Goal: Transaction & Acquisition: Book appointment/travel/reservation

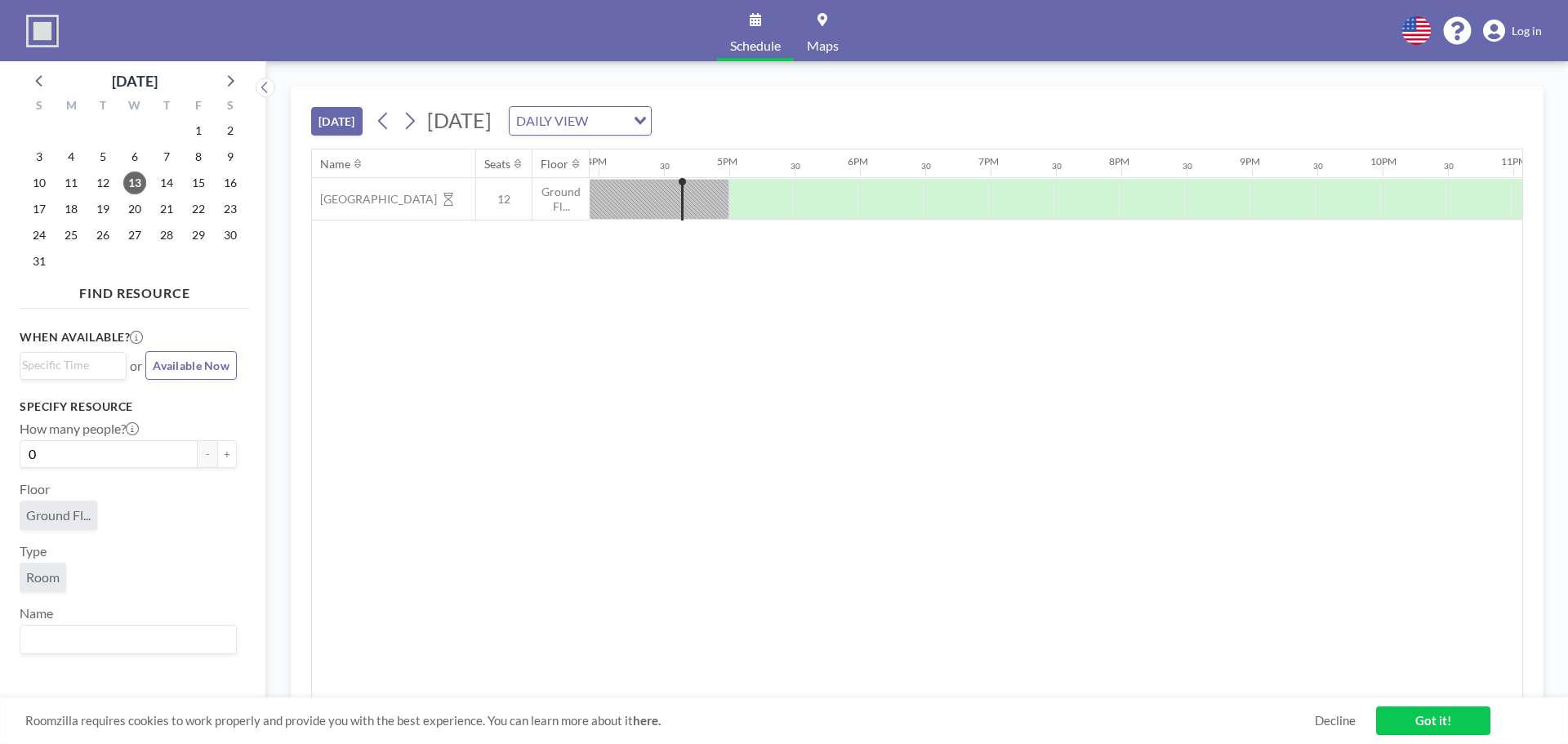
scroll to position [0, 2091]
click at [626, 129] on div "DAILY VIEW" at bounding box center [567, 119] width 116 height 25
click at [757, 174] on li "WEEKLY VIEW" at bounding box center [778, 173] width 140 height 24
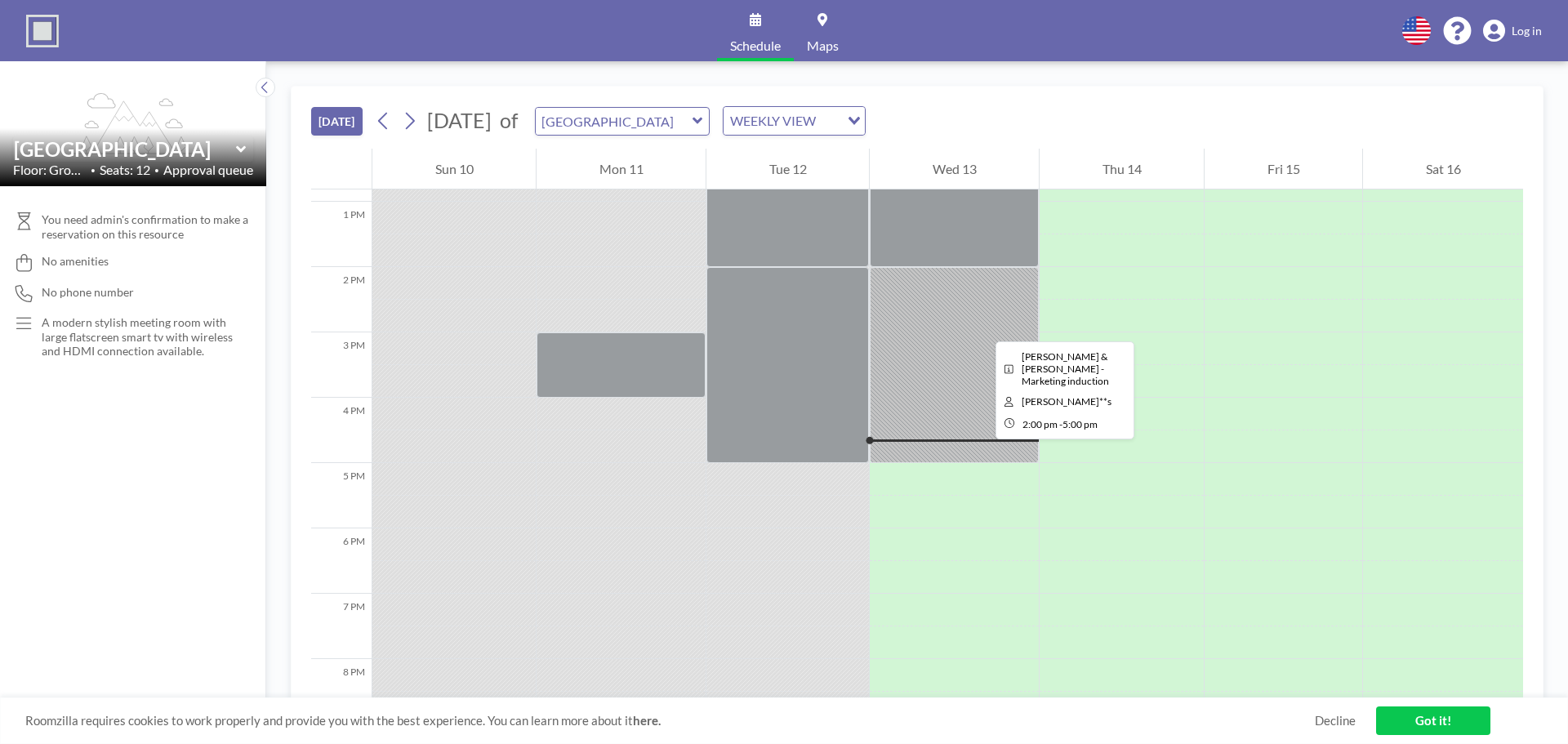
scroll to position [801, 0]
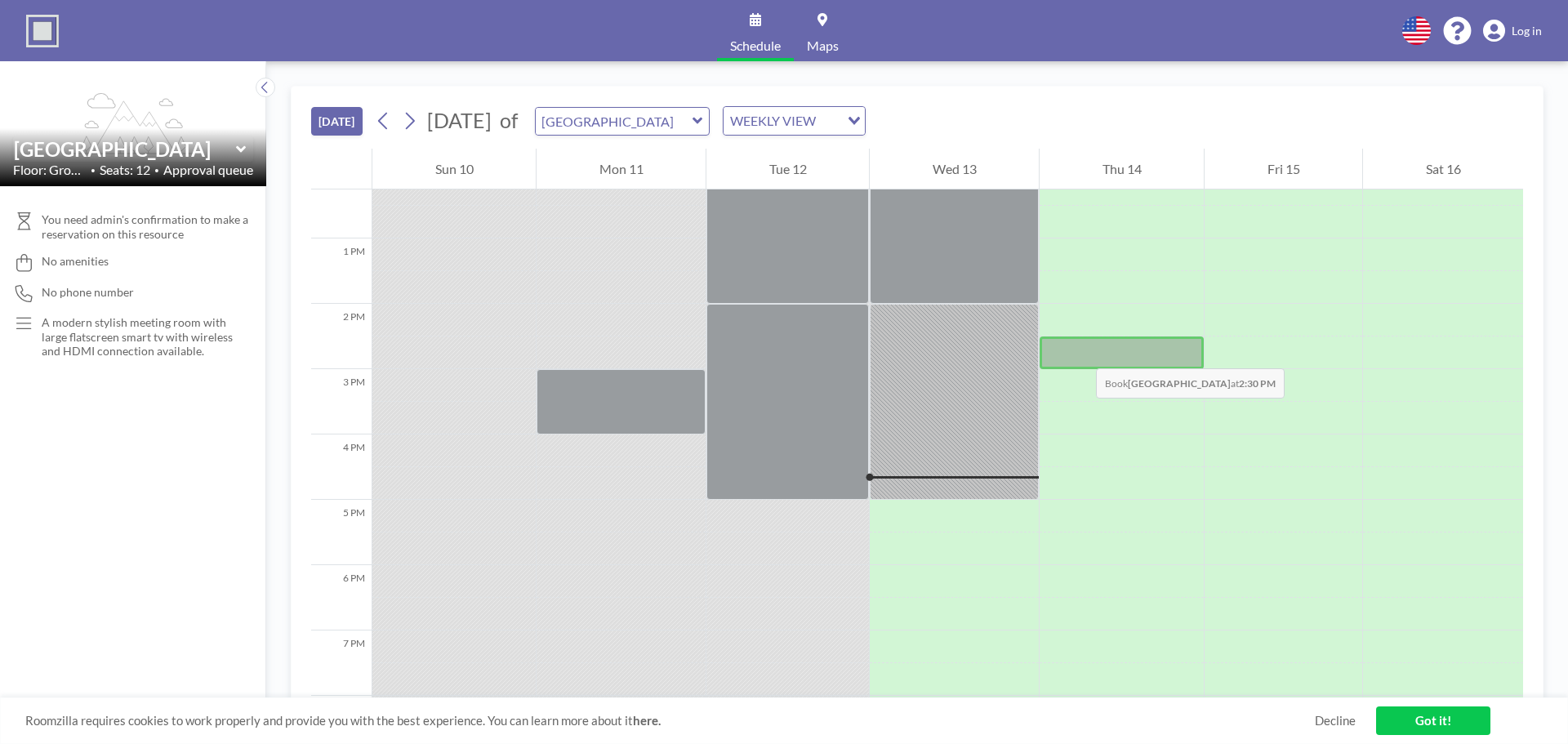
click at [1080, 352] on div at bounding box center [1122, 352] width 165 height 33
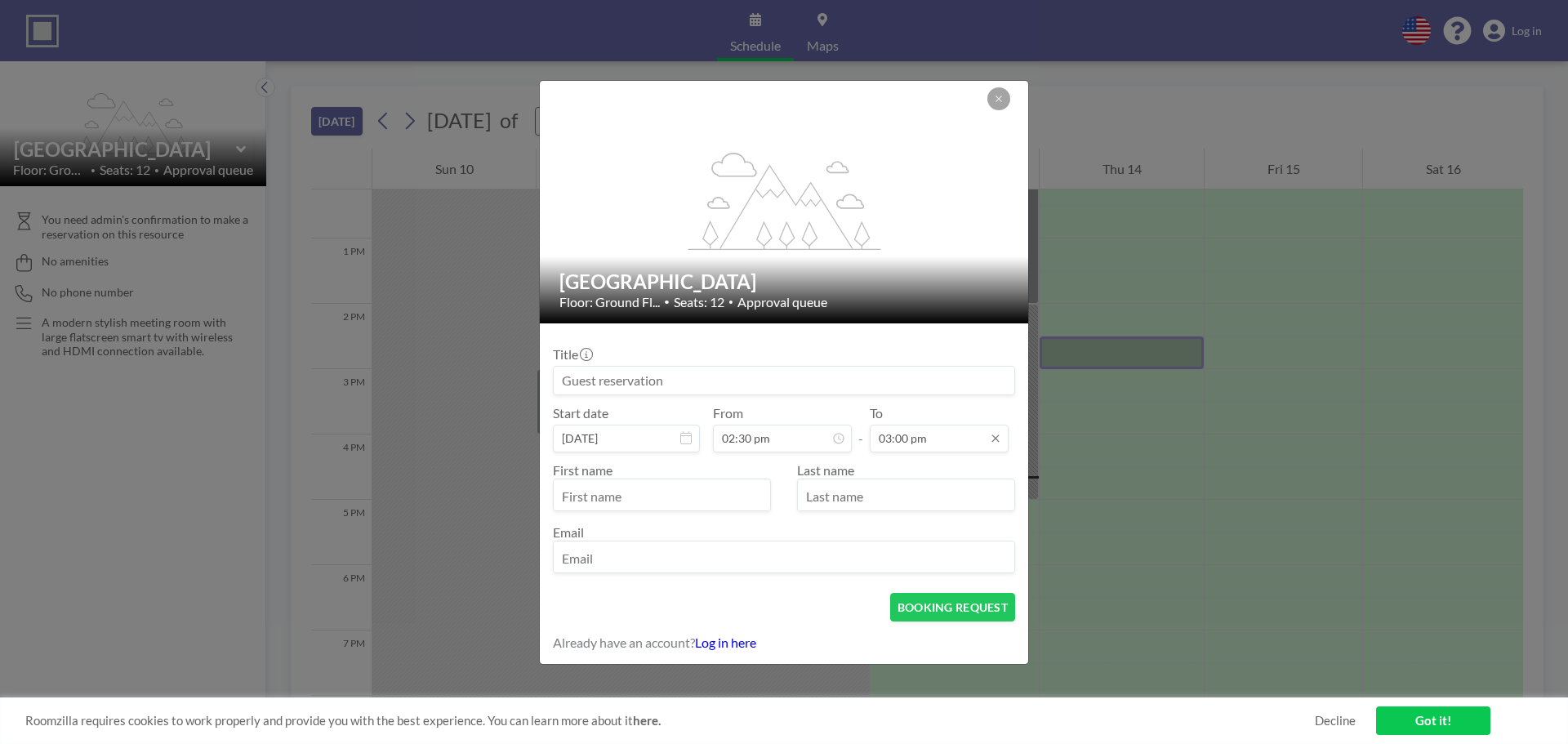
scroll to position [872, 0]
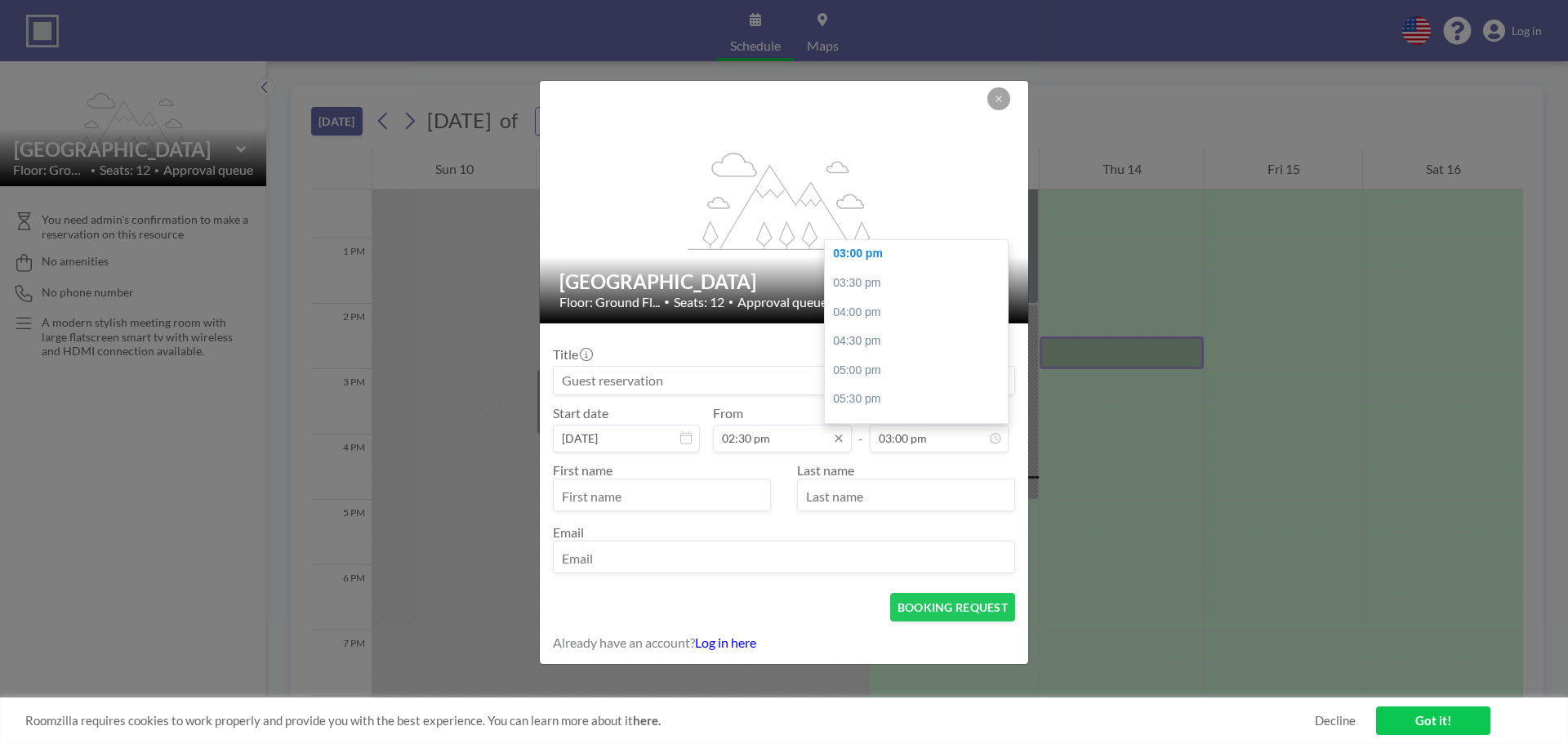
drag, startPoint x: 919, startPoint y: 435, endPoint x: 852, endPoint y: 440, distance: 67.2
click at [852, 440] on div "Start date [DATE] From 02:30 pm - To 03:00 pm 12:00 am 12:30 am 01:00 am 01:30 …" at bounding box center [784, 429] width 462 height 48
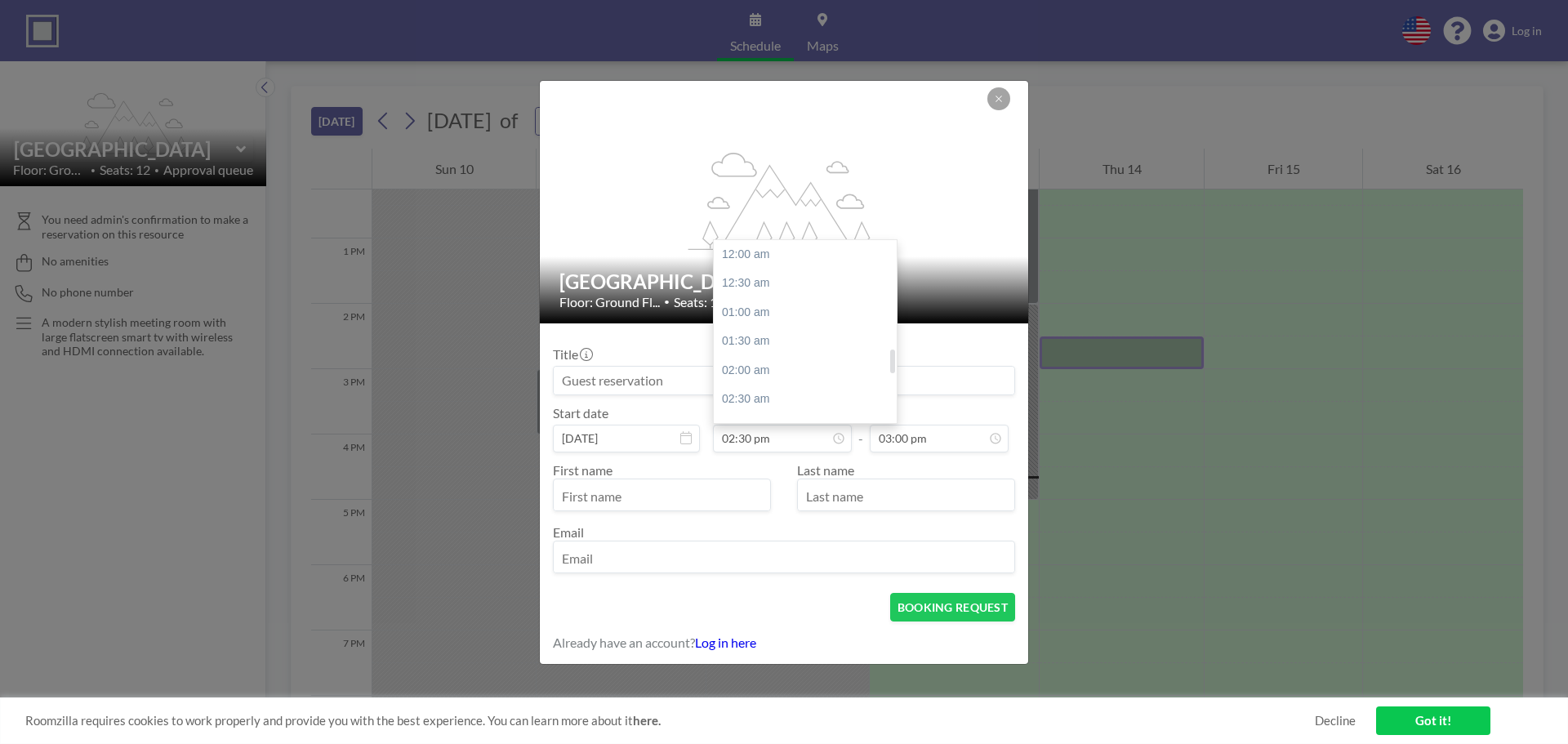
scroll to position [843, 0]
click at [811, 370] on div "04:30 pm" at bounding box center [810, 370] width 191 height 29
type input "04:30 pm"
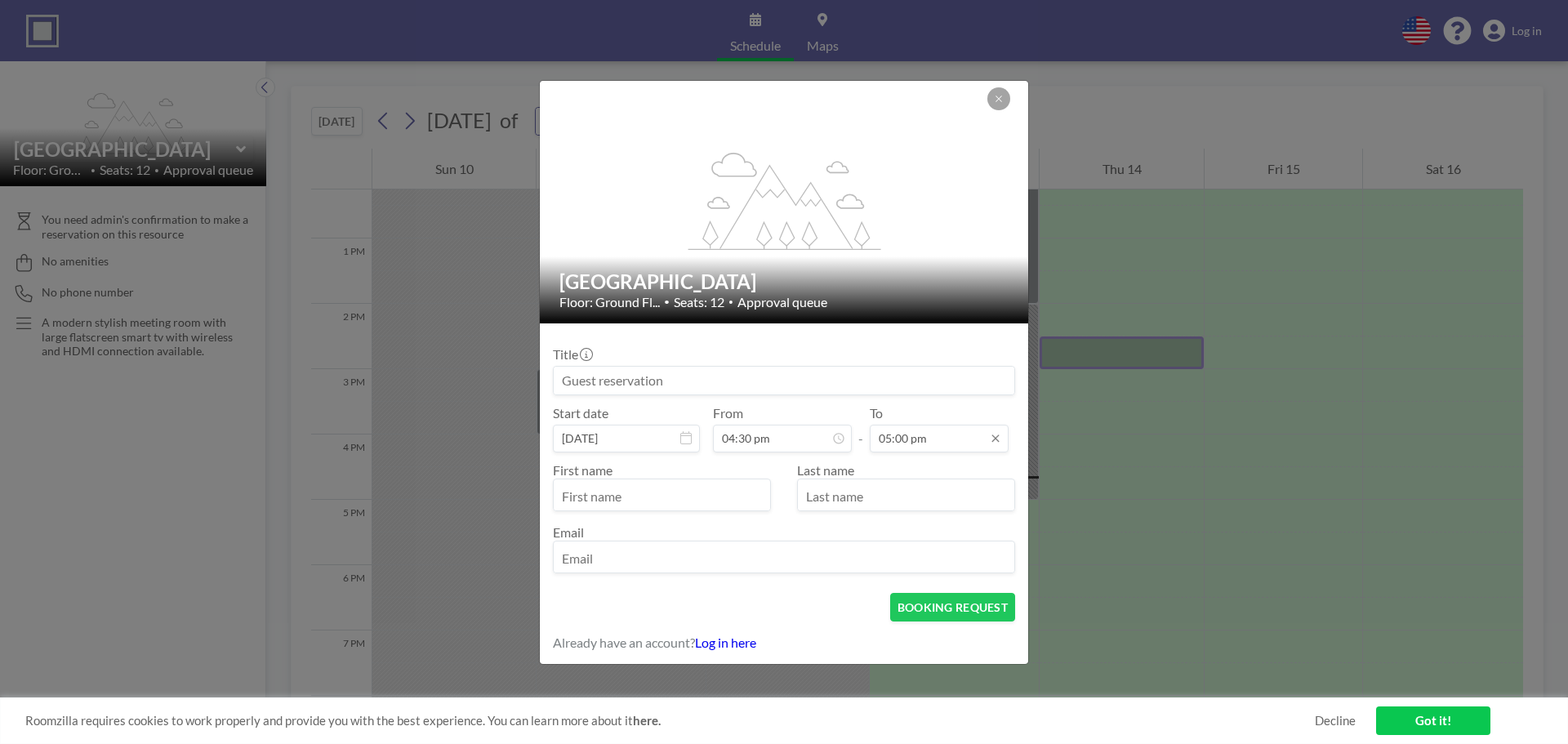
scroll to position [960, 0]
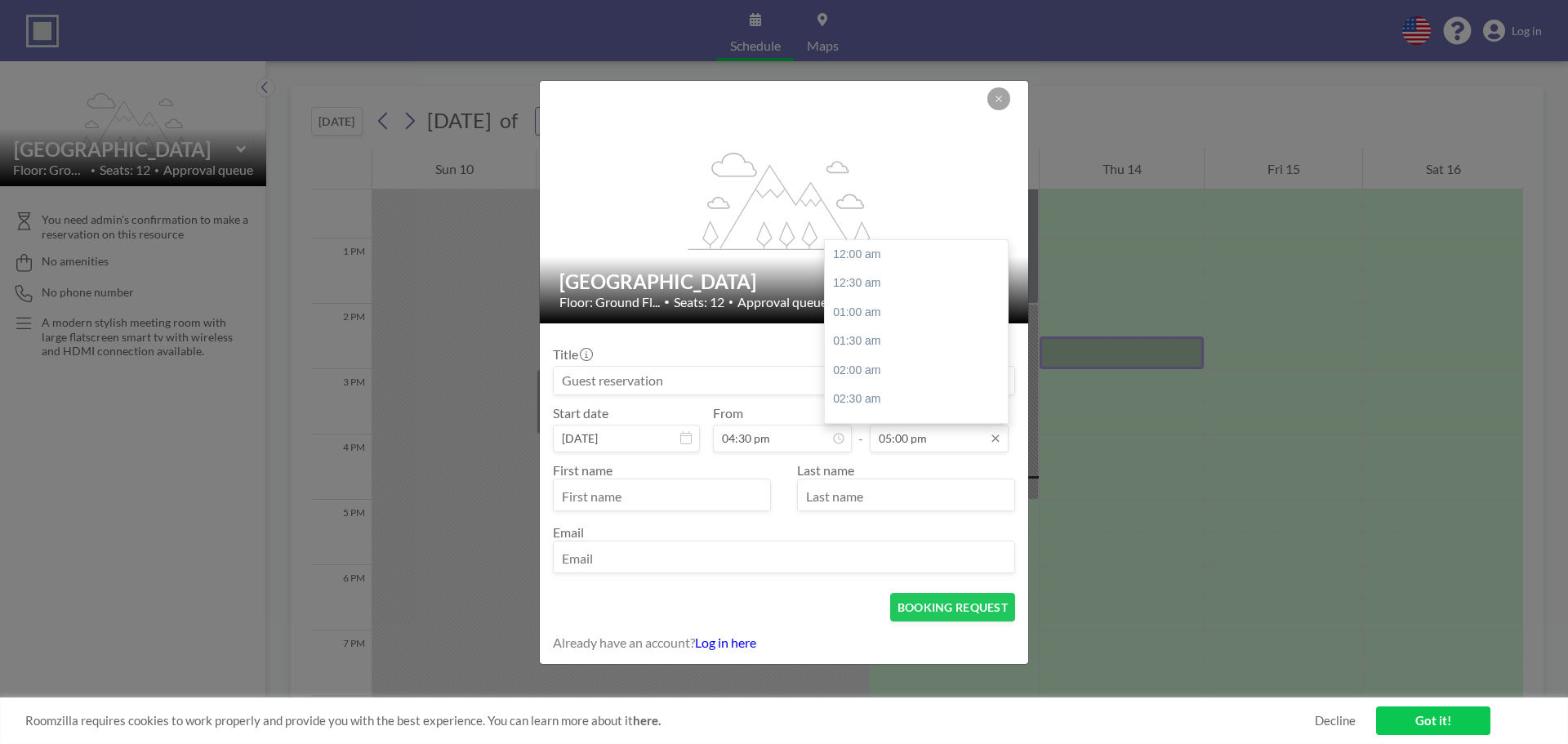
click at [879, 435] on input "05:00 pm" at bounding box center [939, 438] width 139 height 27
click at [857, 295] on div "04:30 pm" at bounding box center [920, 306] width 191 height 29
type input "04:30 pm"
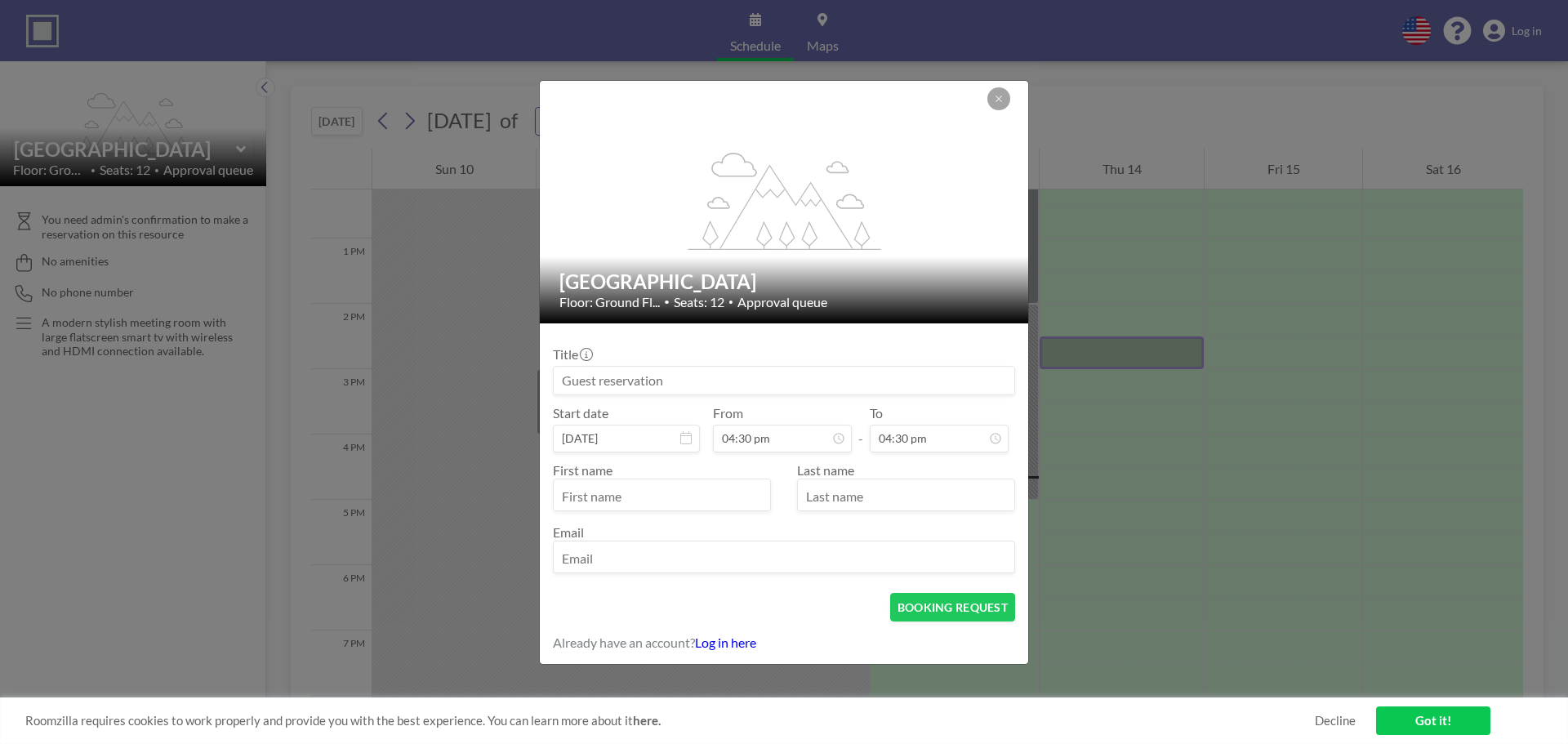
click at [696, 379] on input at bounding box center [784, 380] width 461 height 27
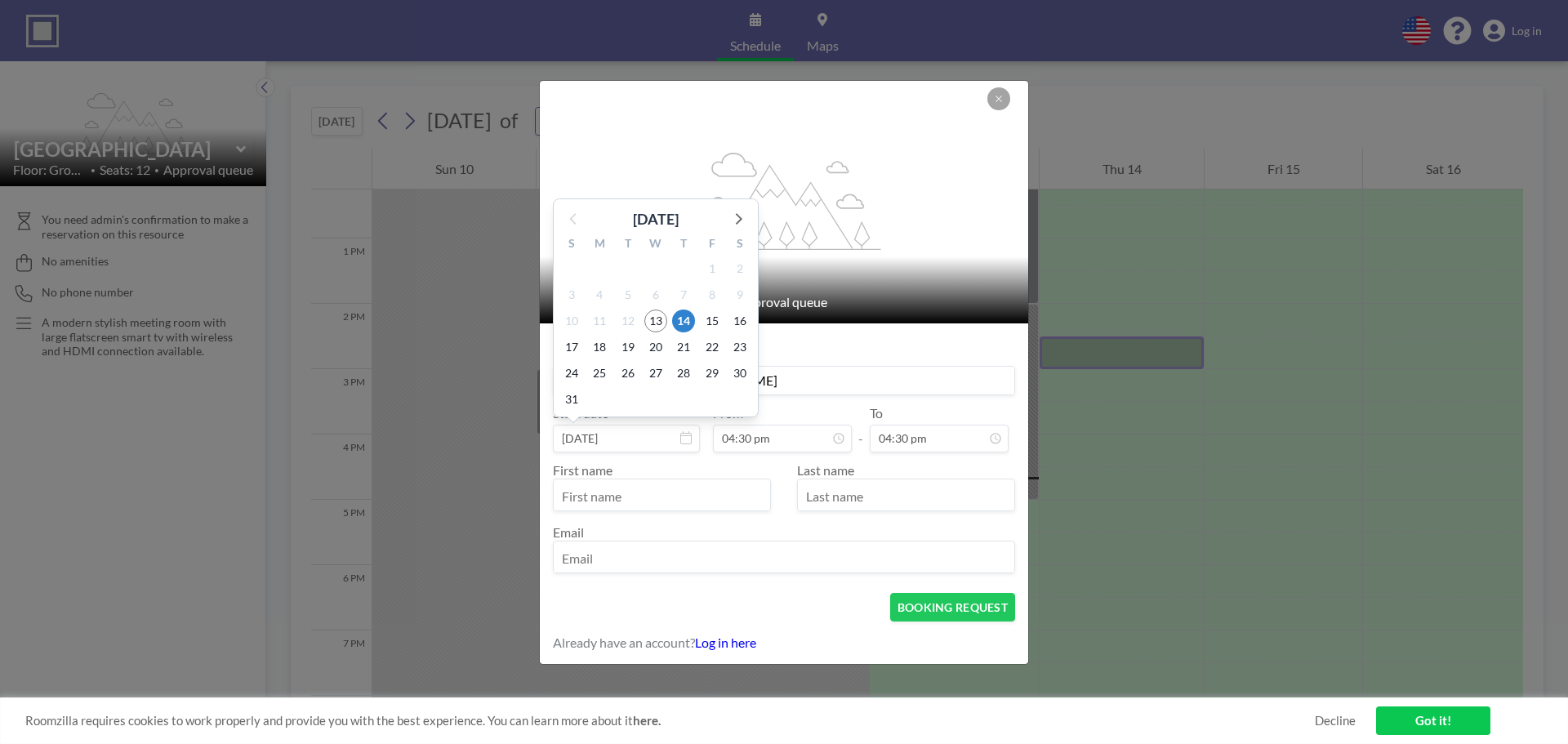
type input "ADVANCE | Matt & [PERSON_NAME]"
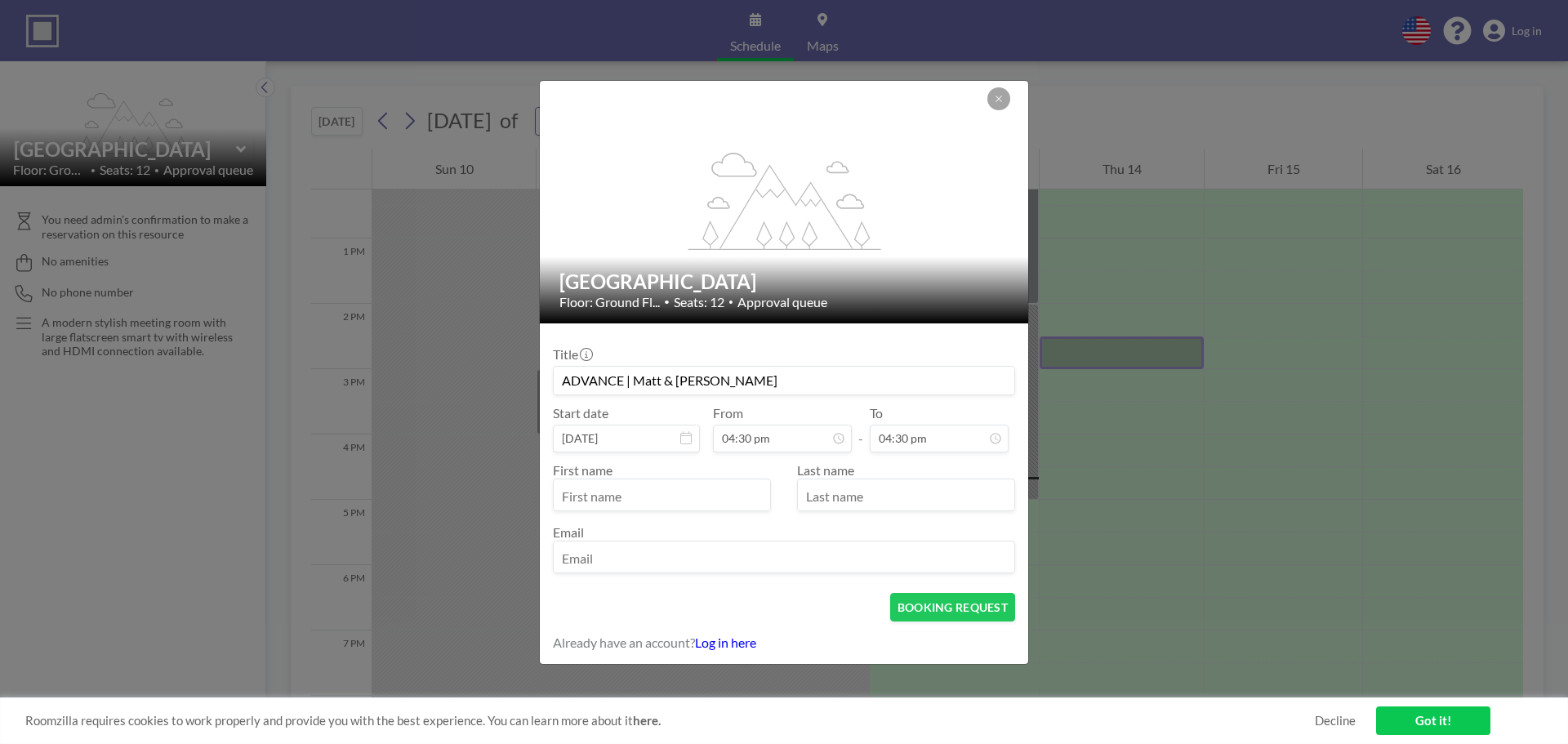
click at [607, 500] on input "text" at bounding box center [662, 496] width 217 height 27
type input "[PERSON_NAME]"
type input "[EMAIL_ADDRESS][PERSON_NAME][DOMAIN_NAME]"
click at [960, 616] on button "BOOKING REQUEST" at bounding box center [952, 607] width 125 height 28
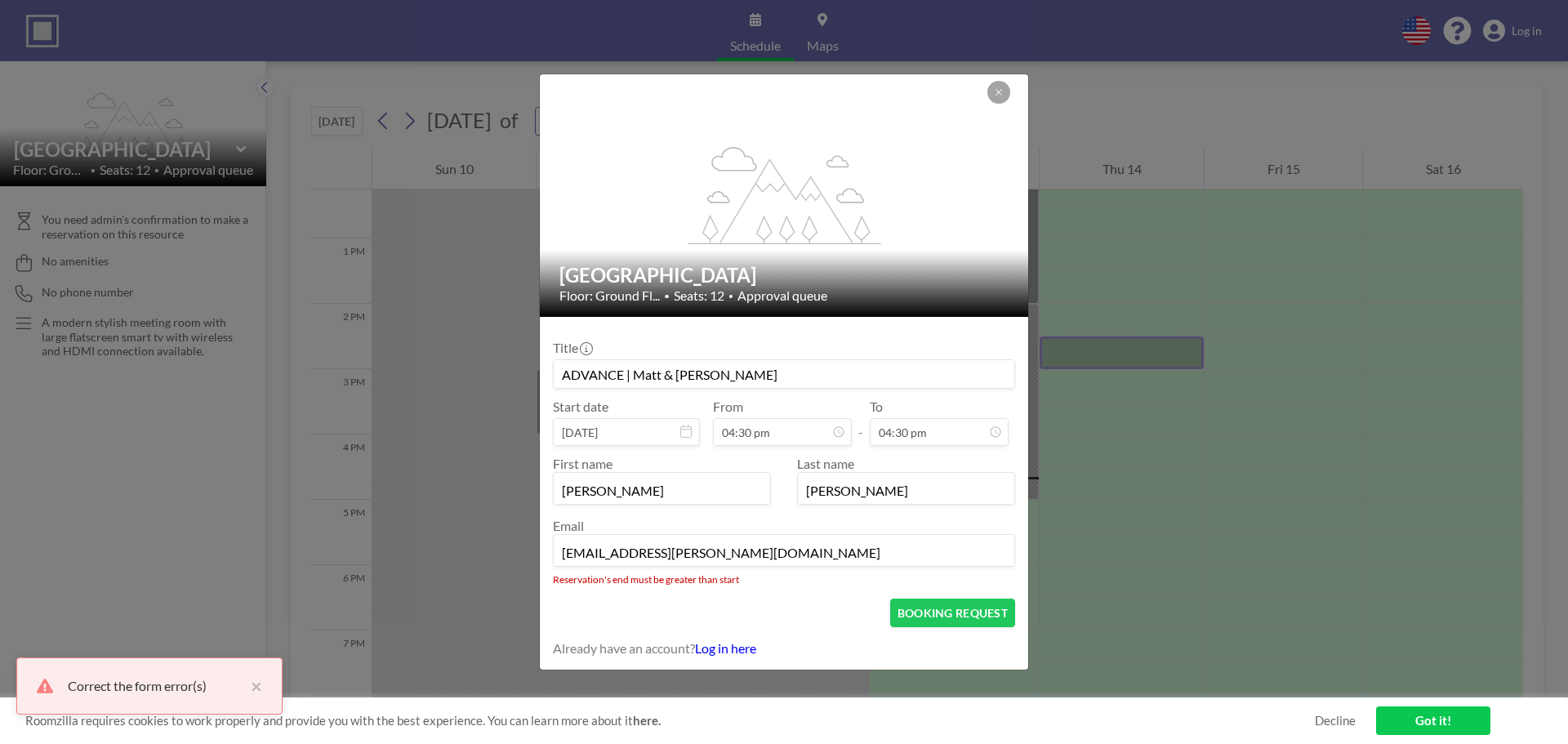
click at [732, 551] on input "[EMAIL_ADDRESS][PERSON_NAME][DOMAIN_NAME]" at bounding box center [784, 551] width 461 height 27
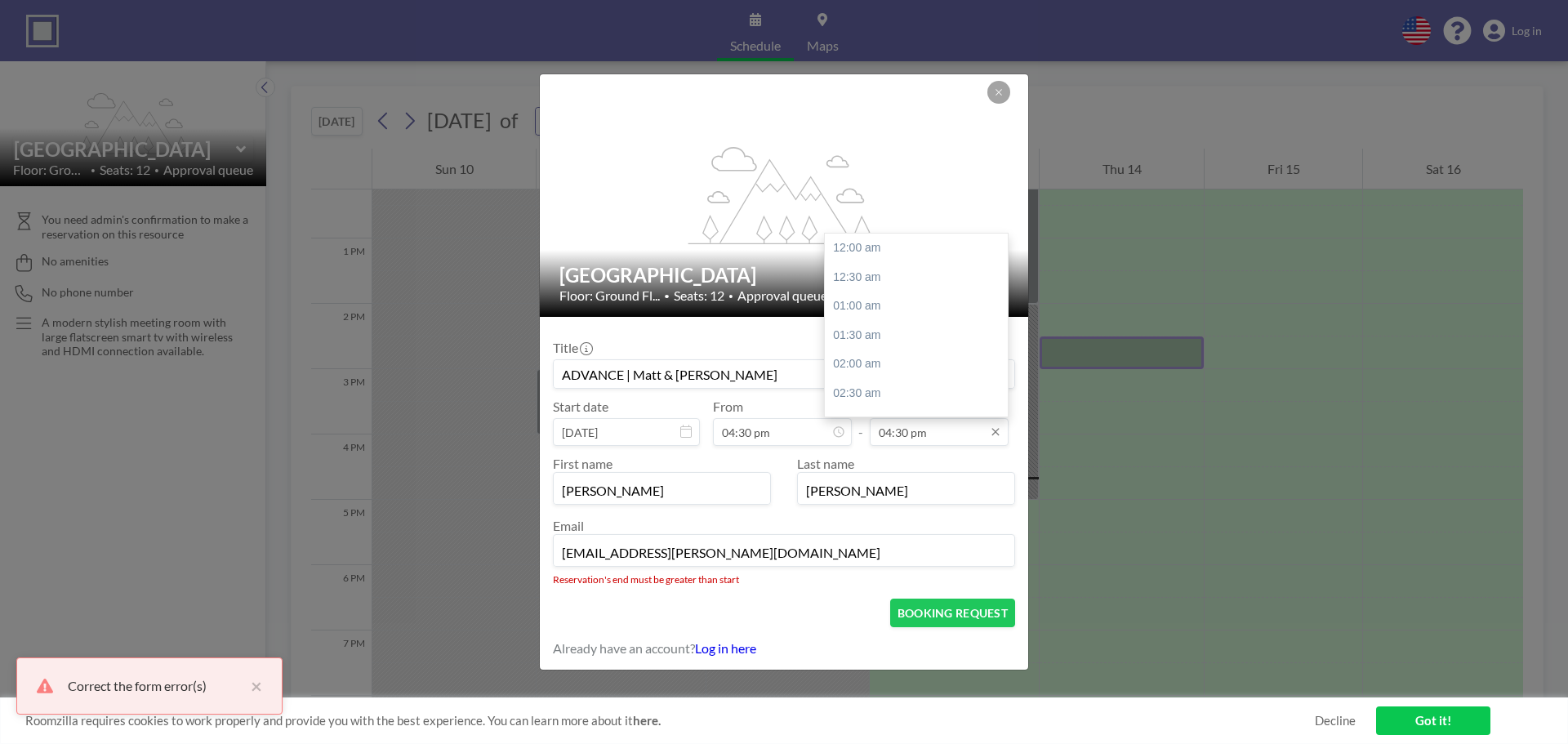
scroll to position [960, 0]
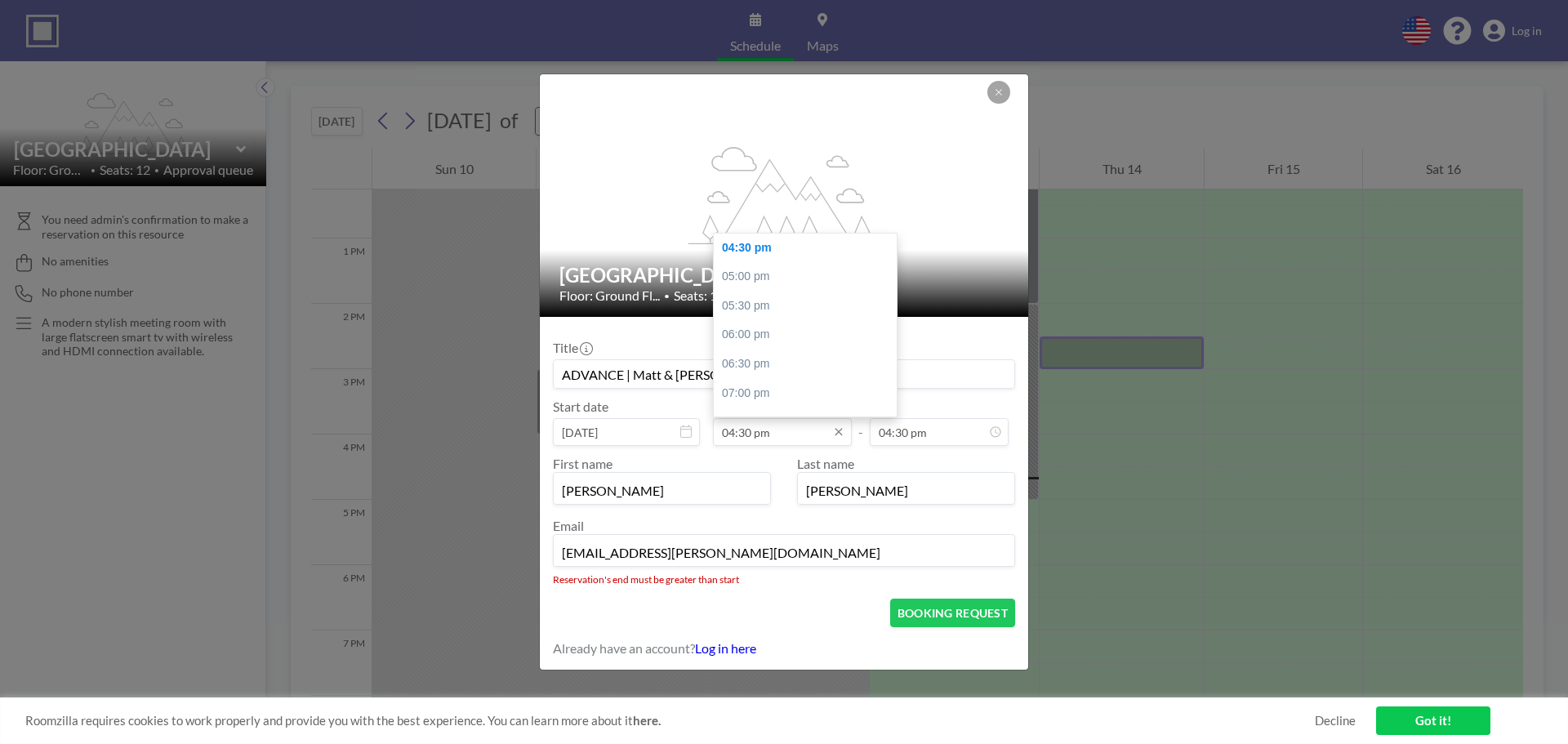
click at [811, 428] on input "04:30 pm" at bounding box center [782, 432] width 139 height 27
click at [755, 300] on div "02:30 pm" at bounding box center [810, 295] width 191 height 29
type input "02:30 pm"
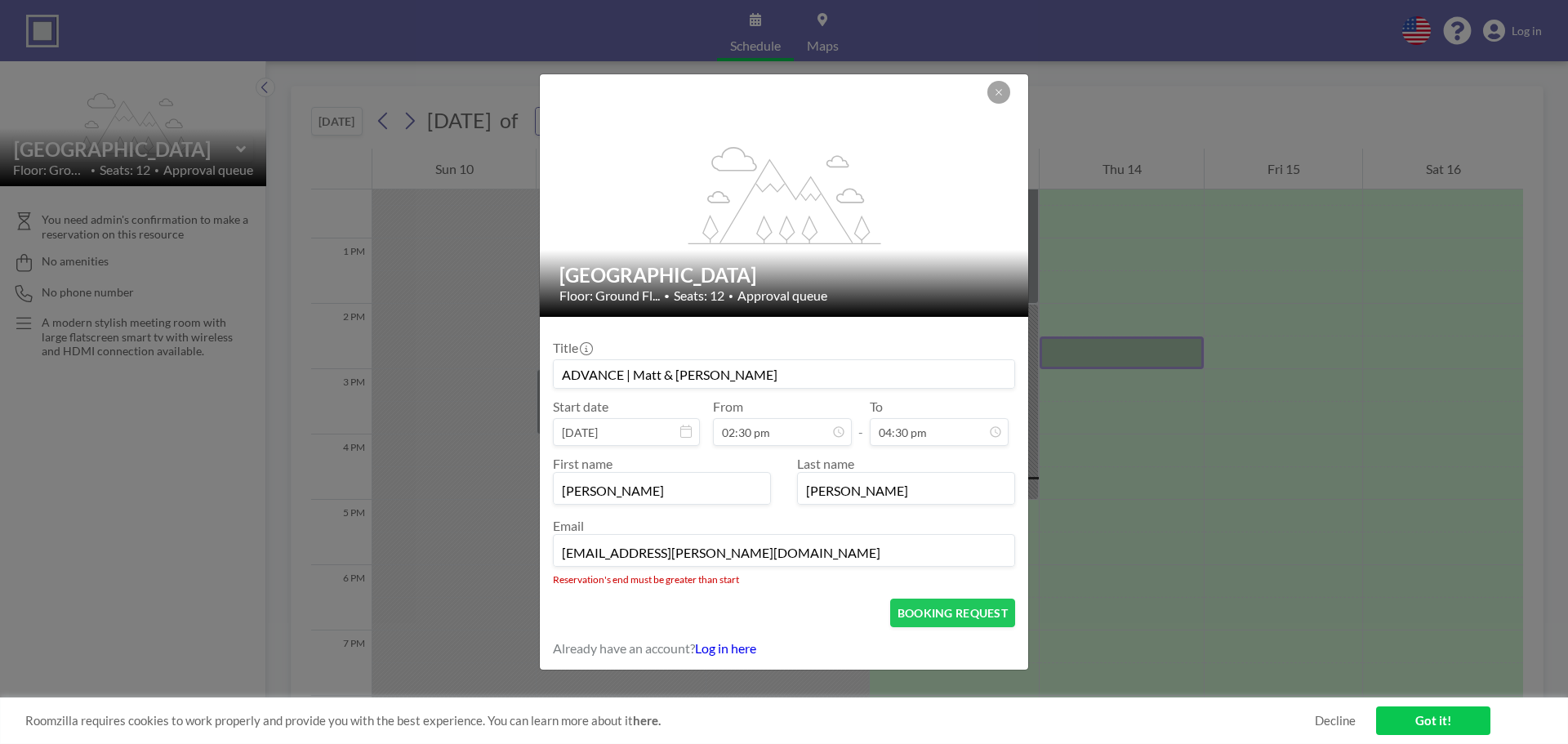
scroll to position [843, 0]
click at [928, 602] on button "BOOKING REQUEST" at bounding box center [952, 613] width 125 height 28
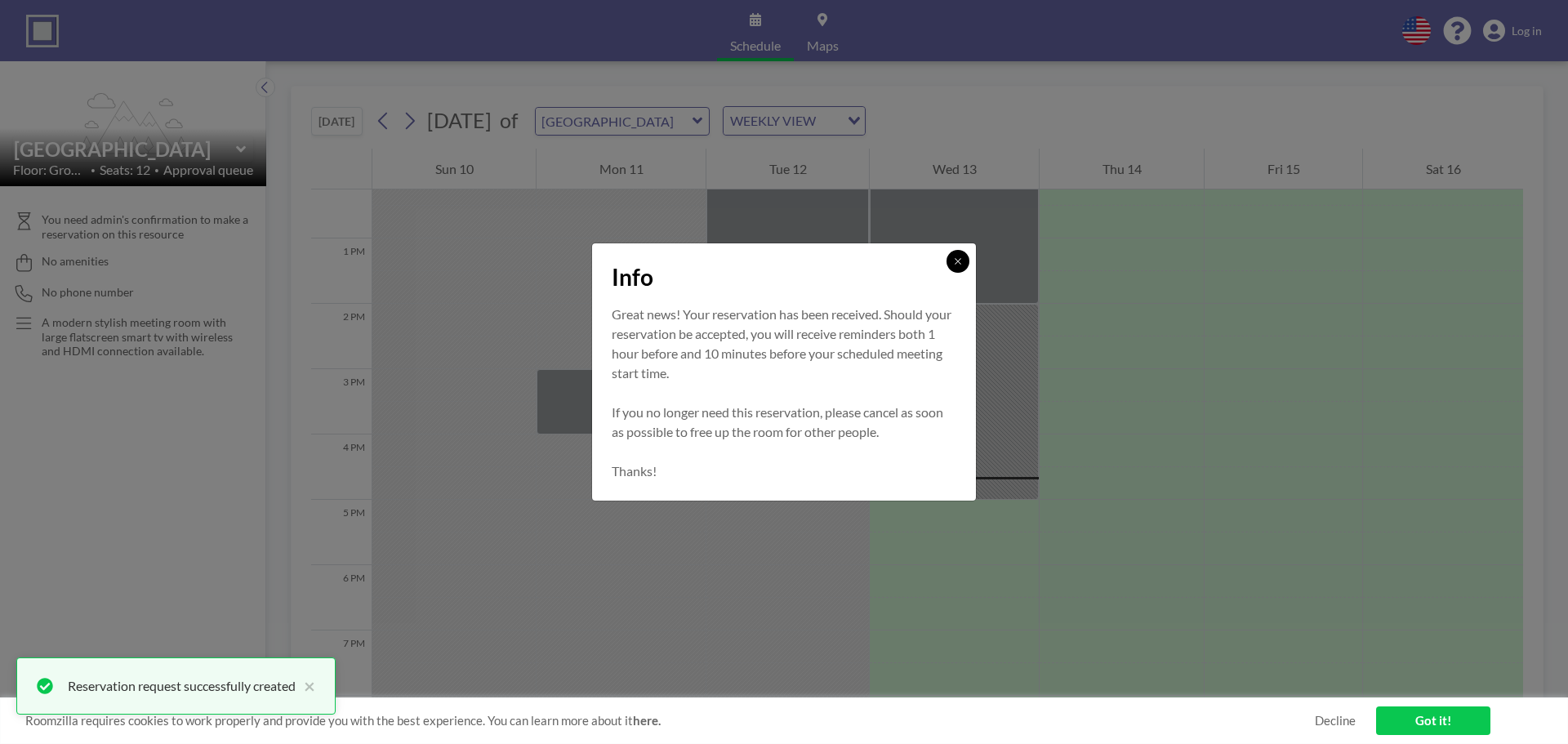
click at [955, 263] on icon at bounding box center [957, 261] width 10 height 10
